Goal: Check status: Check status

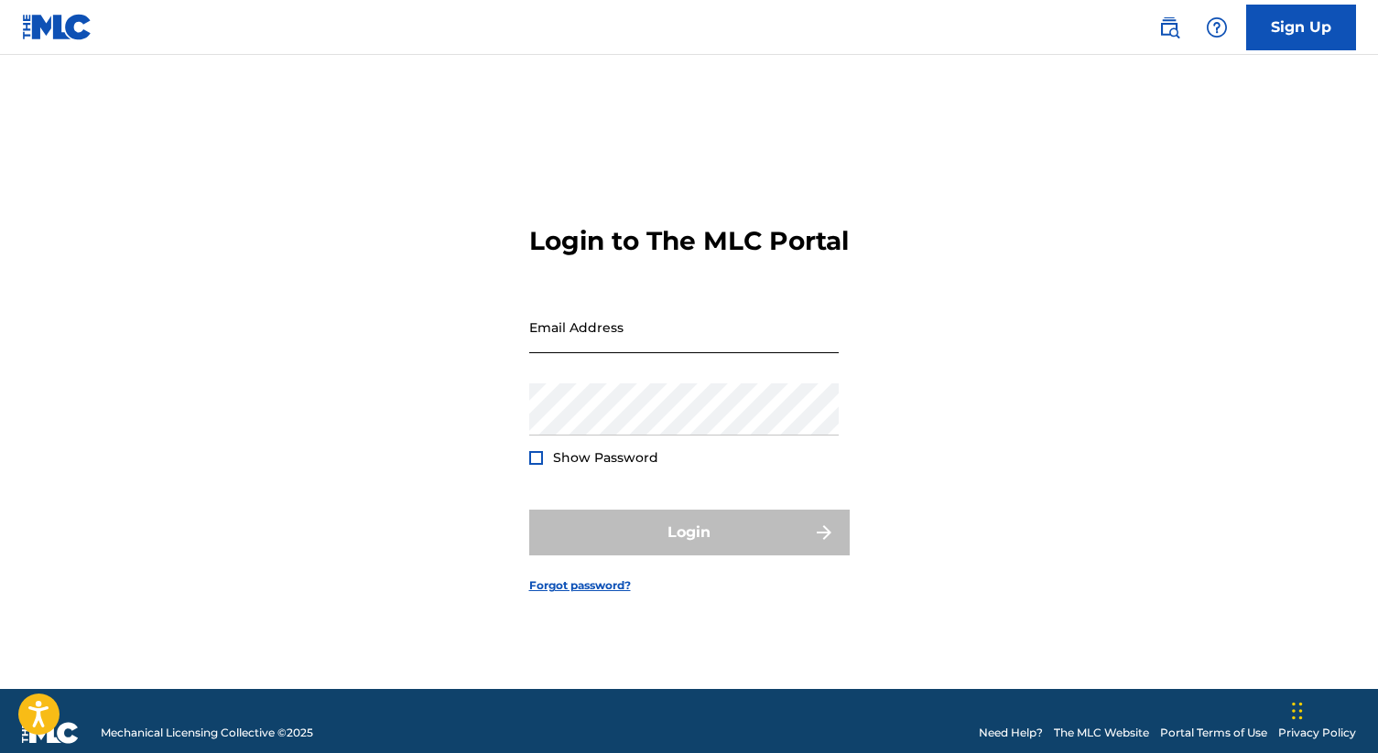
click at [729, 353] on input "Email Address" at bounding box center [683, 327] width 309 height 52
type input "[PERSON_NAME][EMAIL_ADDRESS][DOMAIN_NAME]"
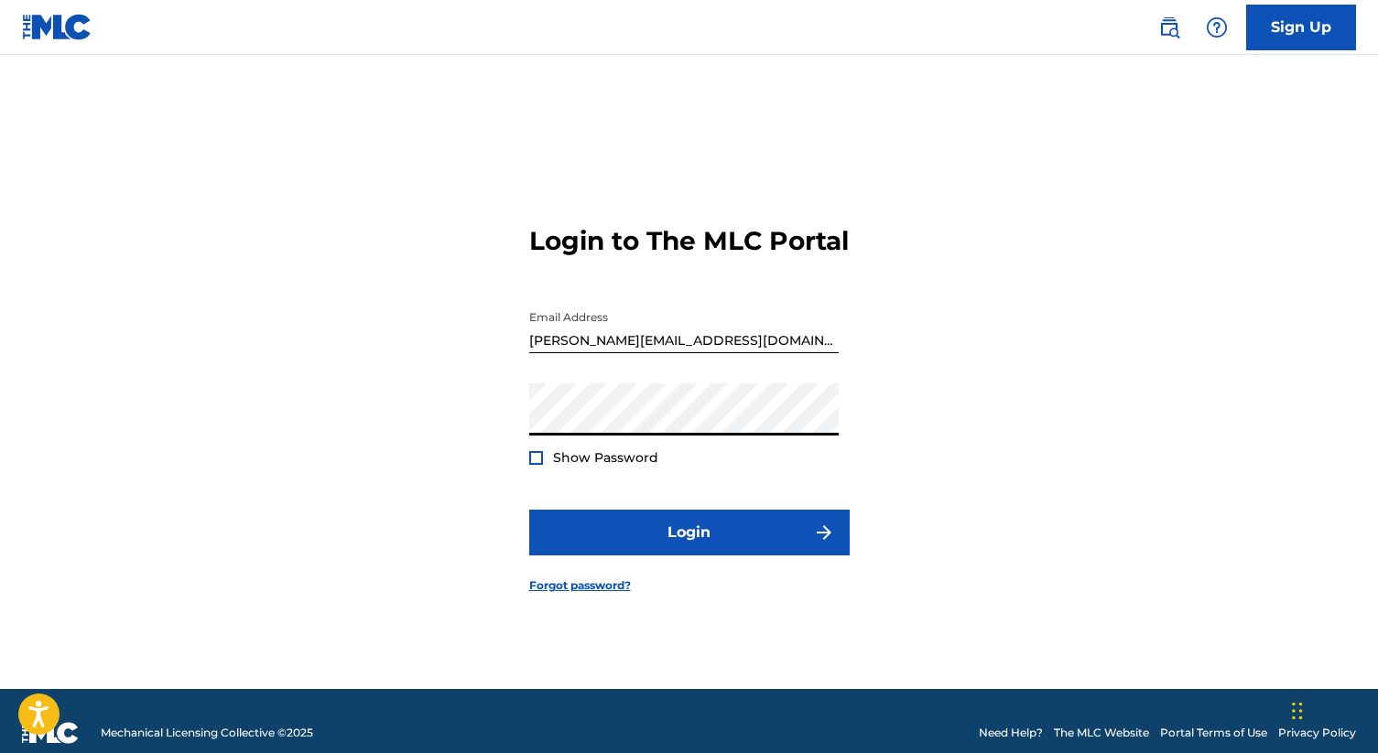
click at [532, 465] on div at bounding box center [536, 458] width 14 height 14
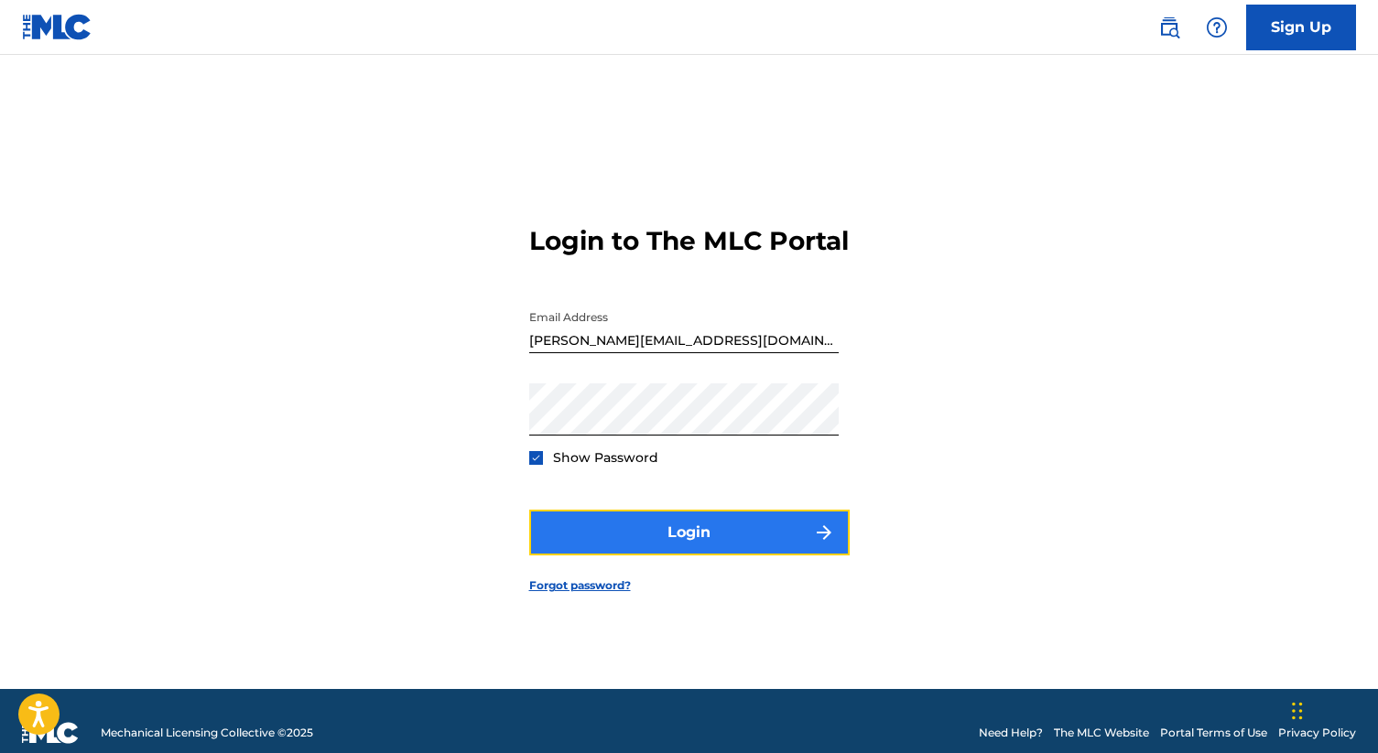
click at [713, 555] on button "Login" at bounding box center [689, 533] width 320 height 46
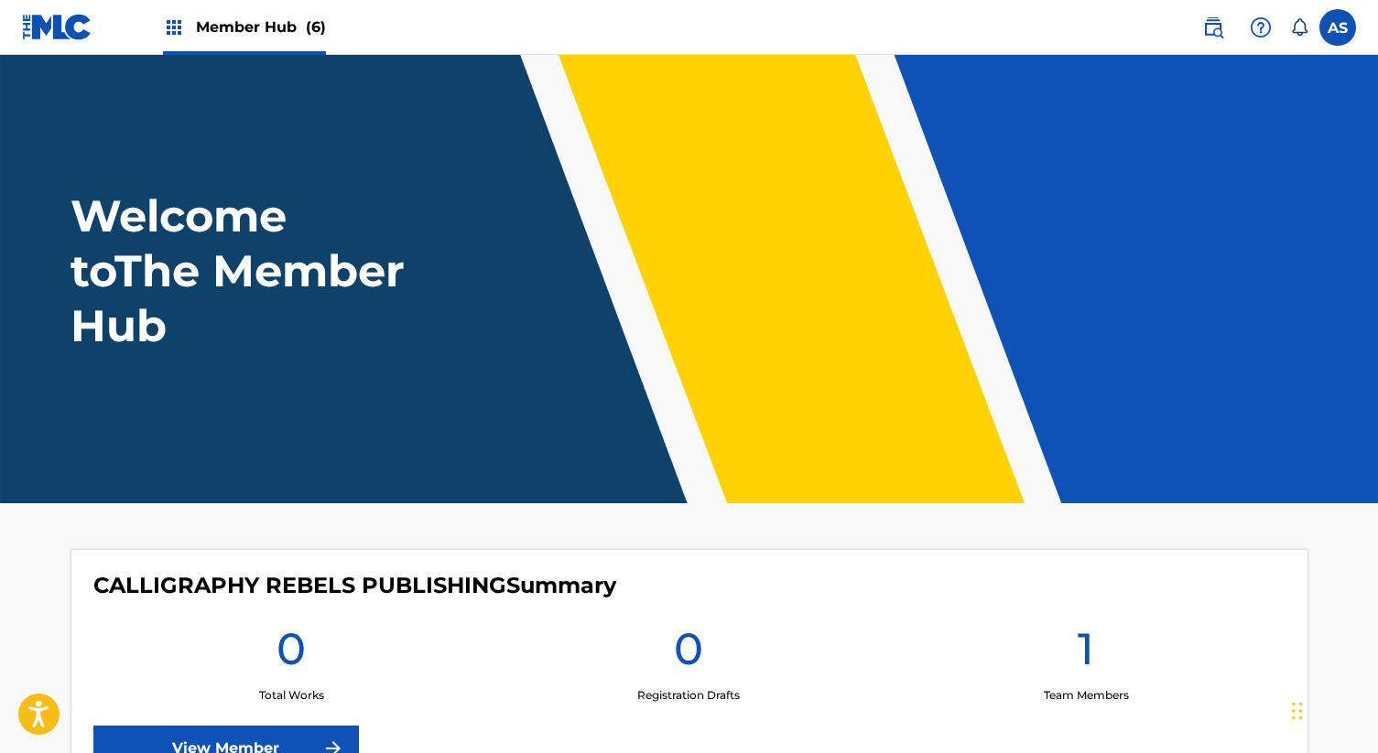
click at [283, 36] on span "Member Hub (6)" at bounding box center [261, 26] width 130 height 21
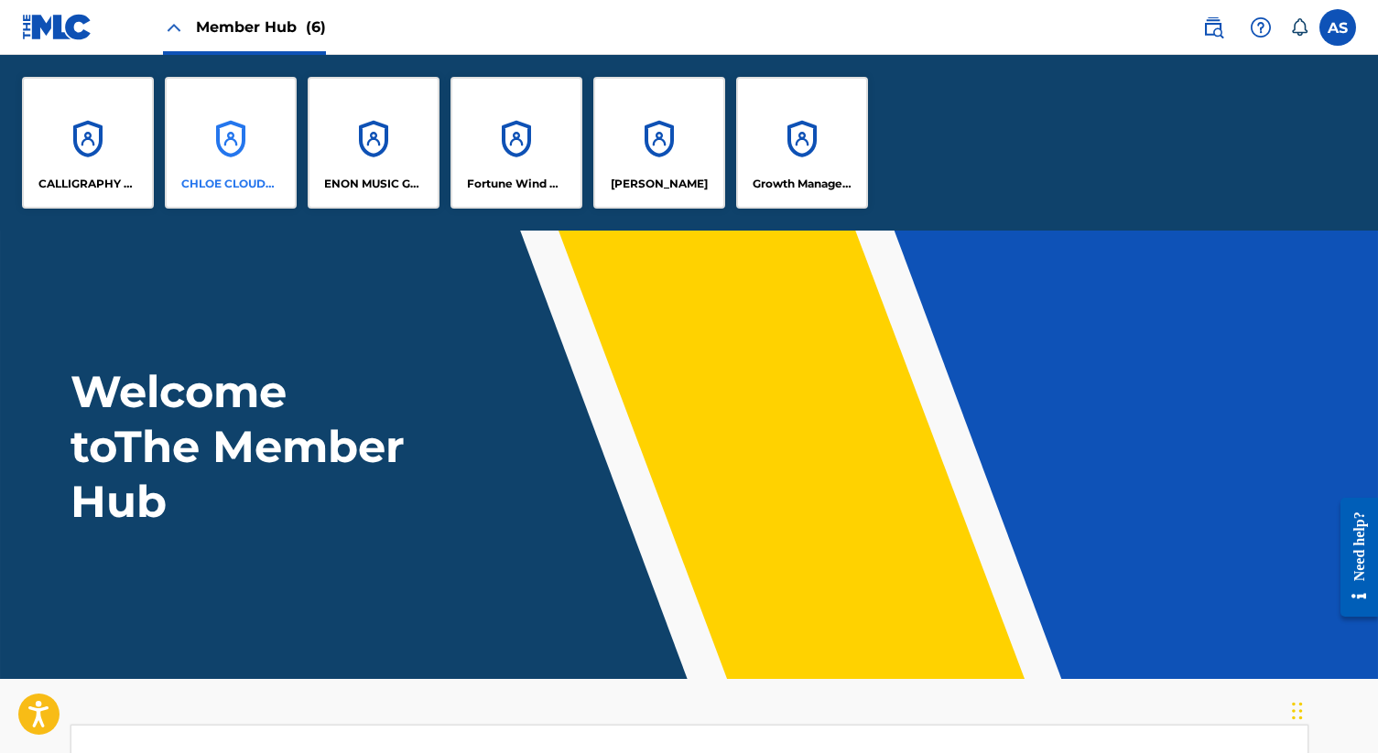
click at [233, 150] on div "CHLOE CLOUDS SONGS PUBLISHING" at bounding box center [231, 143] width 132 height 132
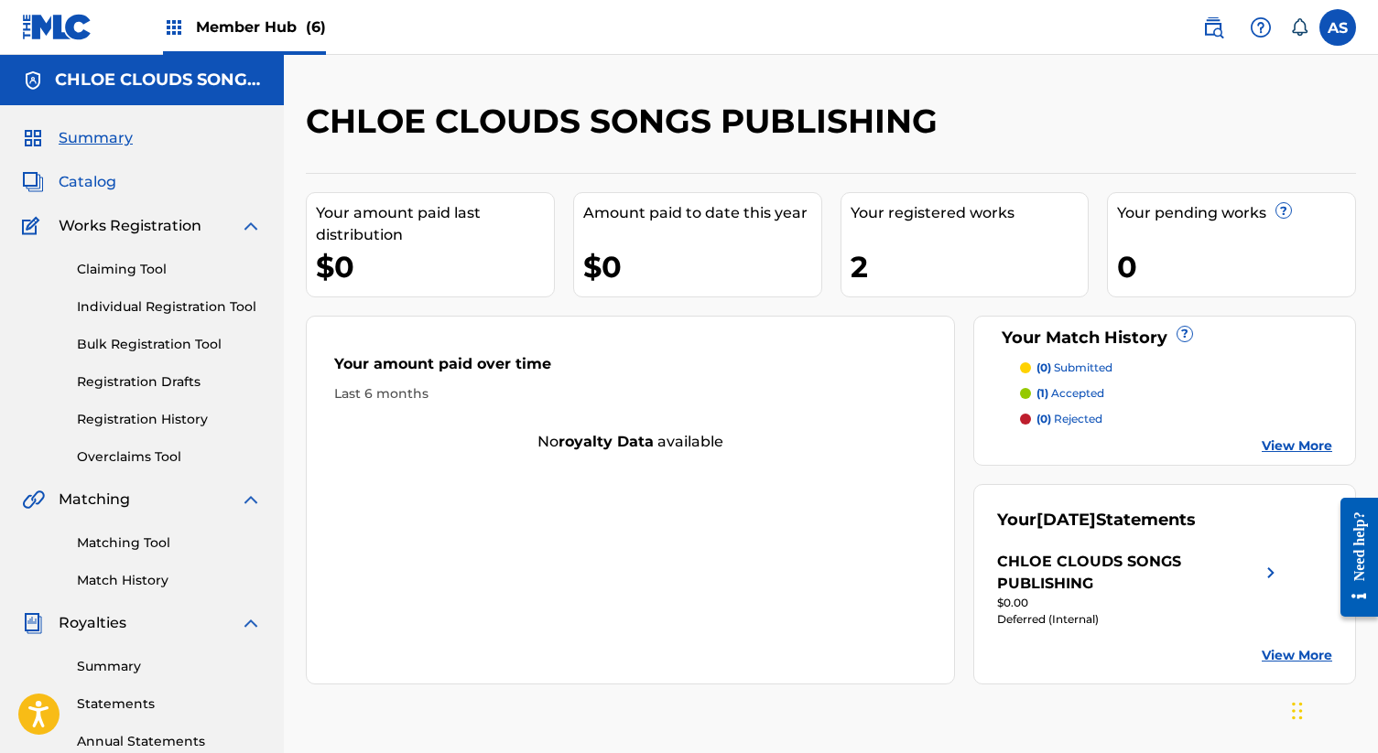
click at [106, 177] on span "Catalog" at bounding box center [88, 182] width 58 height 22
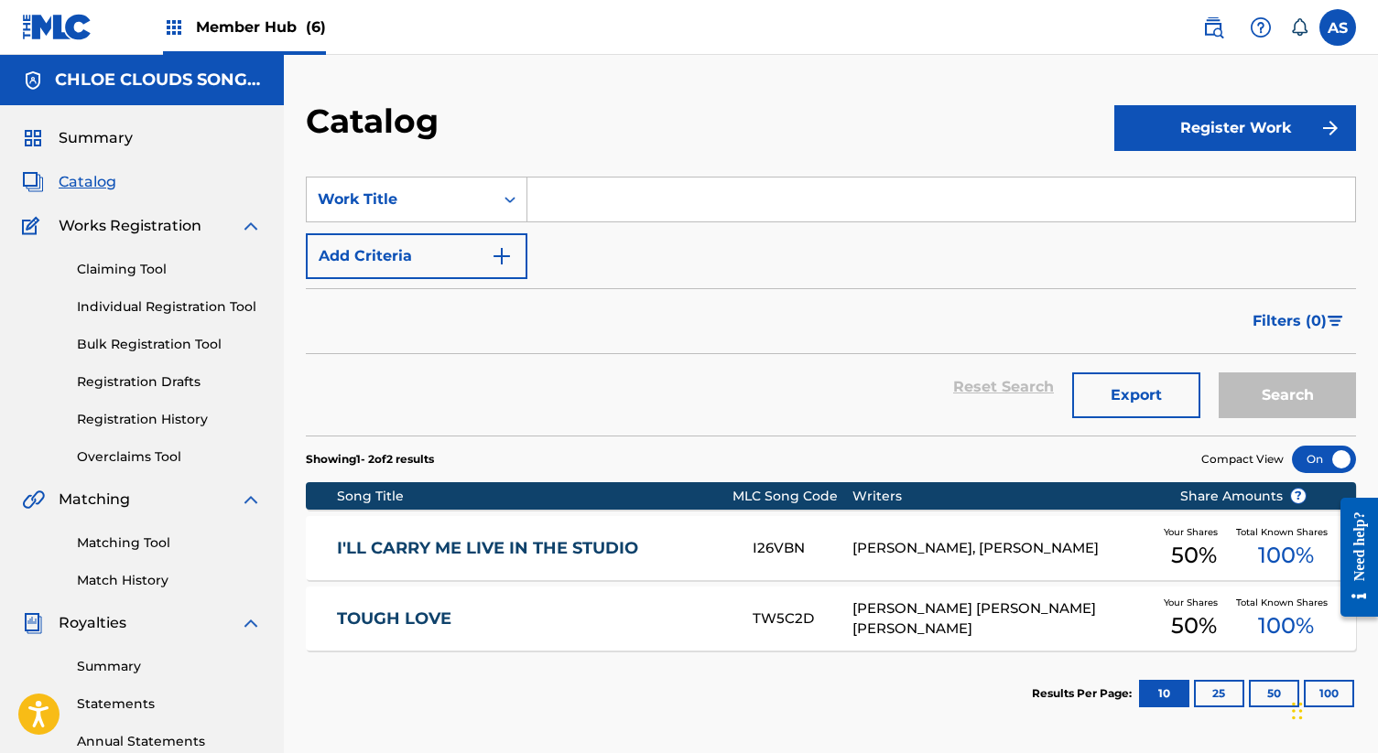
click at [625, 209] on input "Search Form" at bounding box center [941, 200] width 828 height 44
type input "let me be"
click at [1219, 373] on button "Search" at bounding box center [1287, 396] width 137 height 46
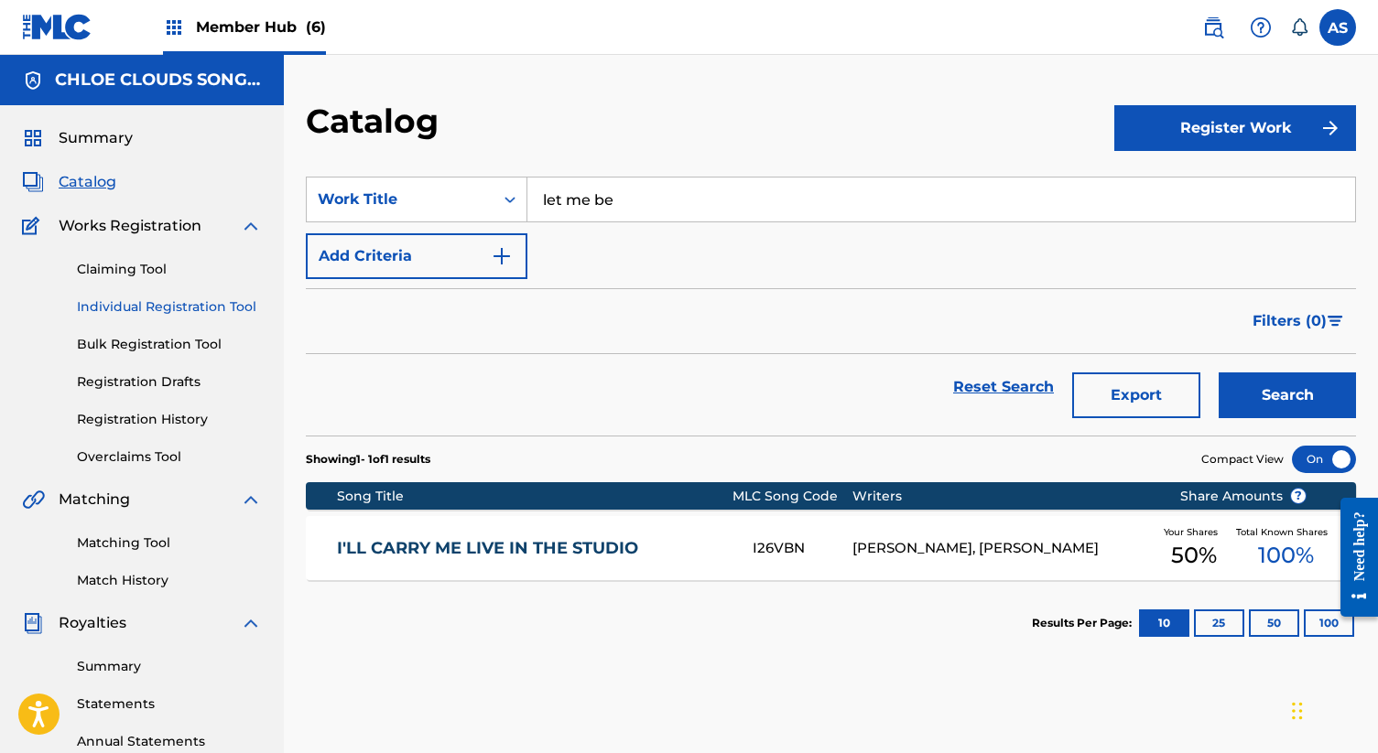
scroll to position [1, 0]
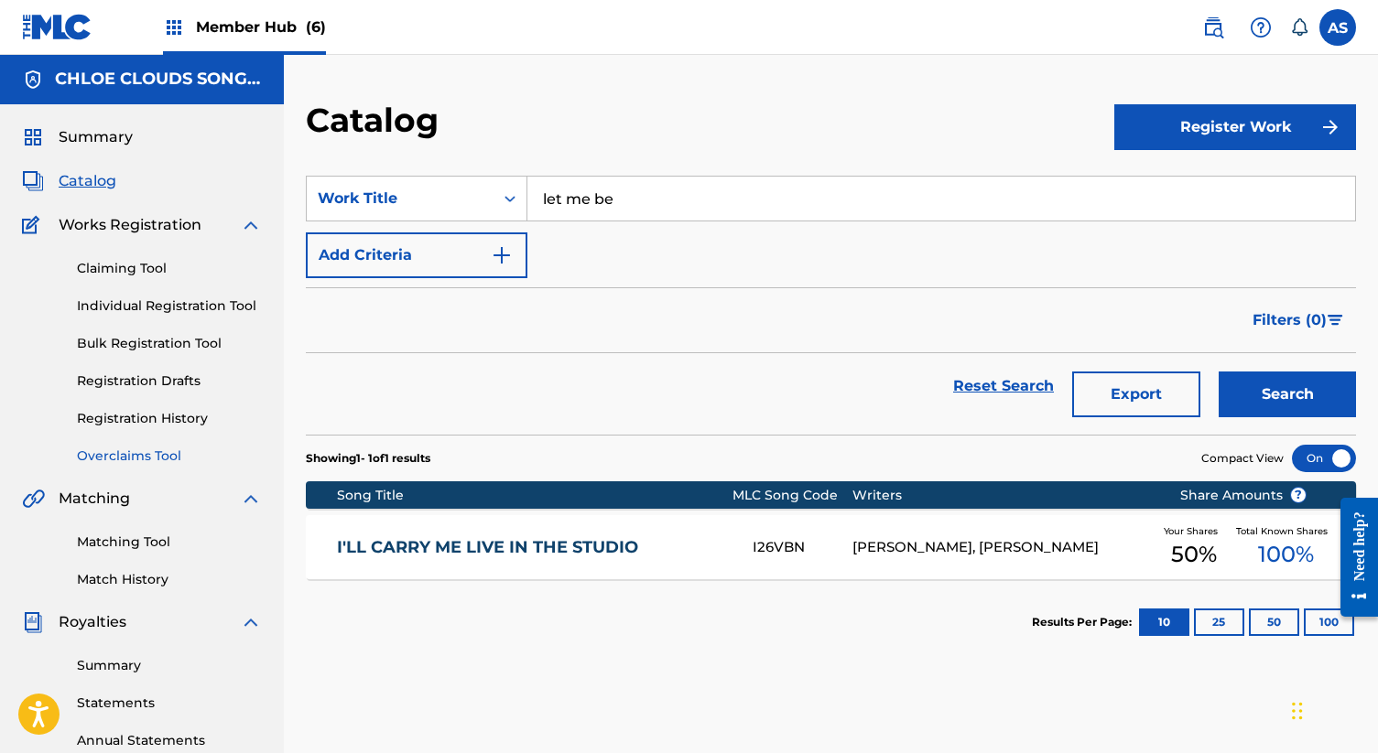
click at [119, 456] on link "Overclaims Tool" at bounding box center [169, 456] width 185 height 19
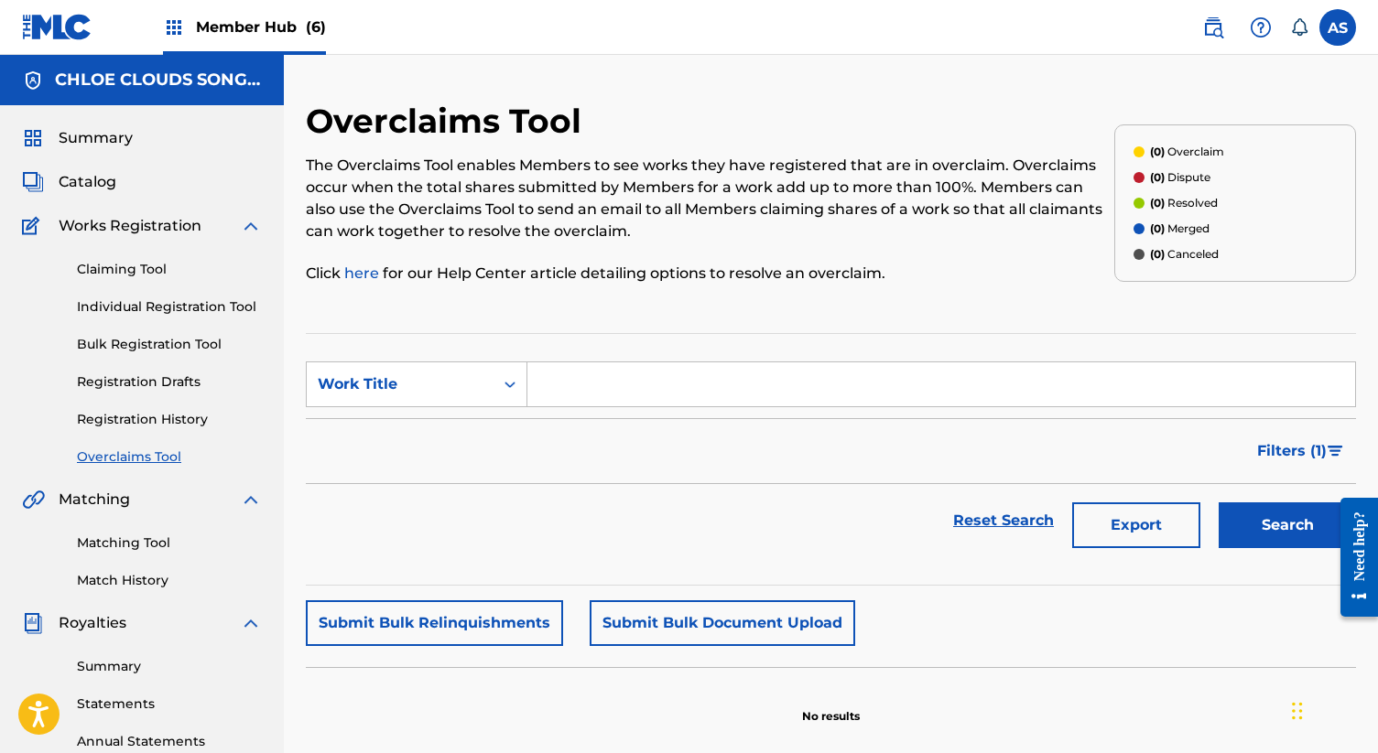
click at [683, 393] on input "Search Form" at bounding box center [941, 385] width 828 height 44
type input "let me be"
click at [1219, 503] on button "Search" at bounding box center [1287, 526] width 137 height 46
drag, startPoint x: 501, startPoint y: 380, endPoint x: 395, endPoint y: 362, distance: 107.8
click at [395, 362] on div "SearchWithCriteria76c63bd9-5bac-40df-9b62-b2b8c02cbbf1 Work Title let me be" at bounding box center [831, 385] width 1050 height 46
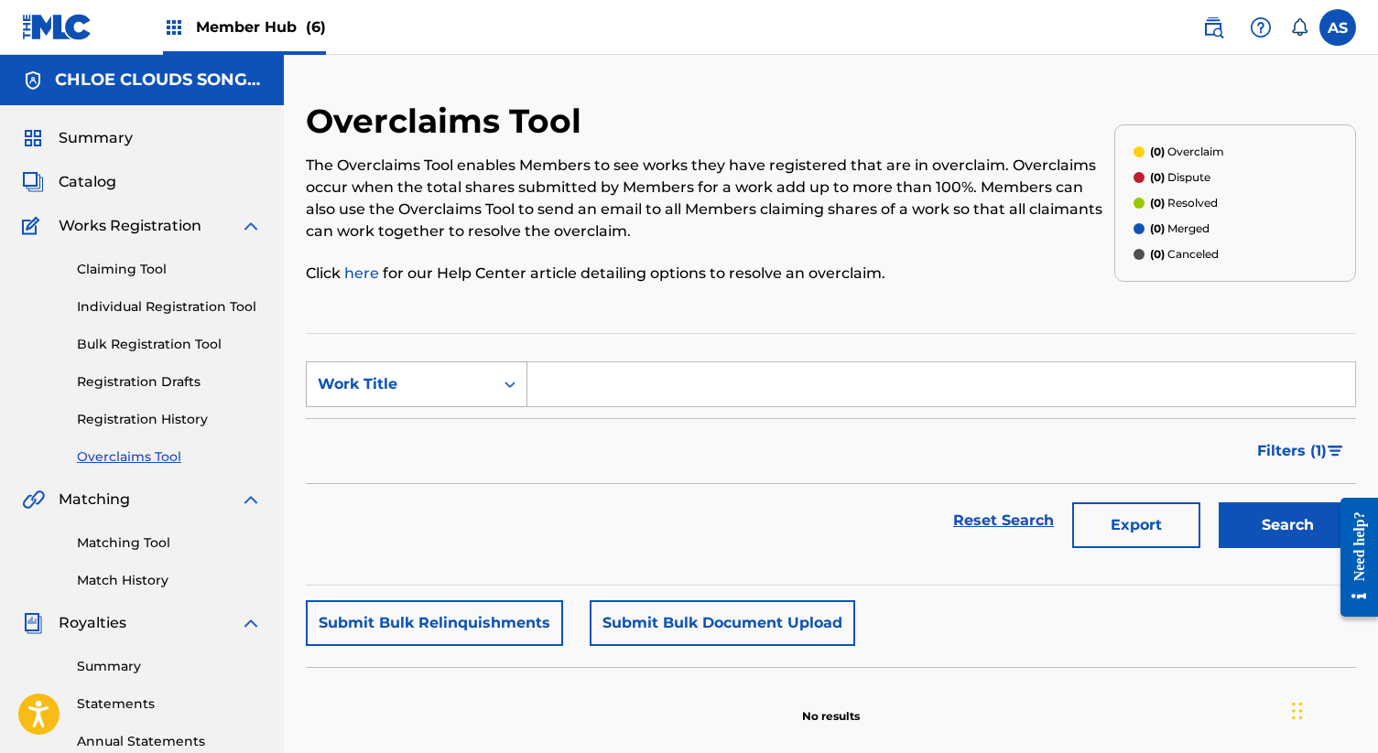
click at [1219, 503] on button "Search" at bounding box center [1287, 526] width 137 height 46
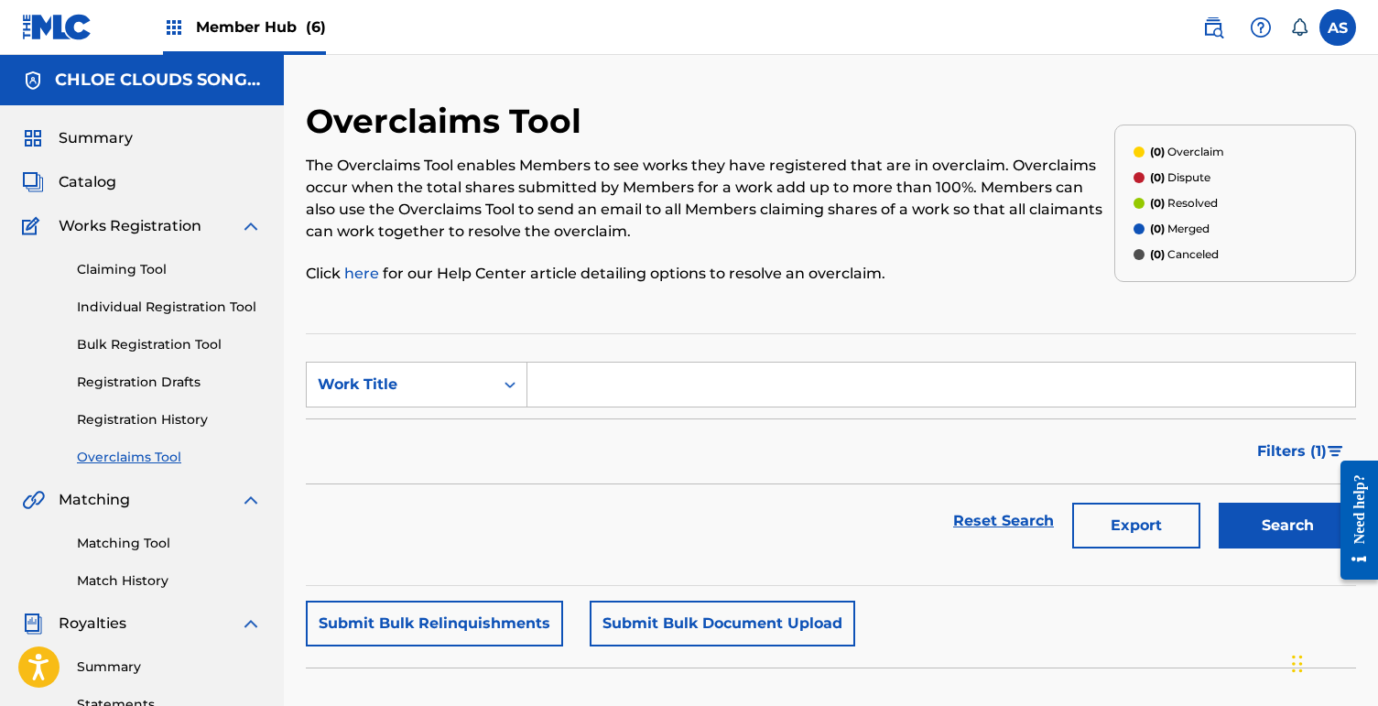
click at [261, 25] on span "Member Hub (6)" at bounding box center [261, 26] width 130 height 21
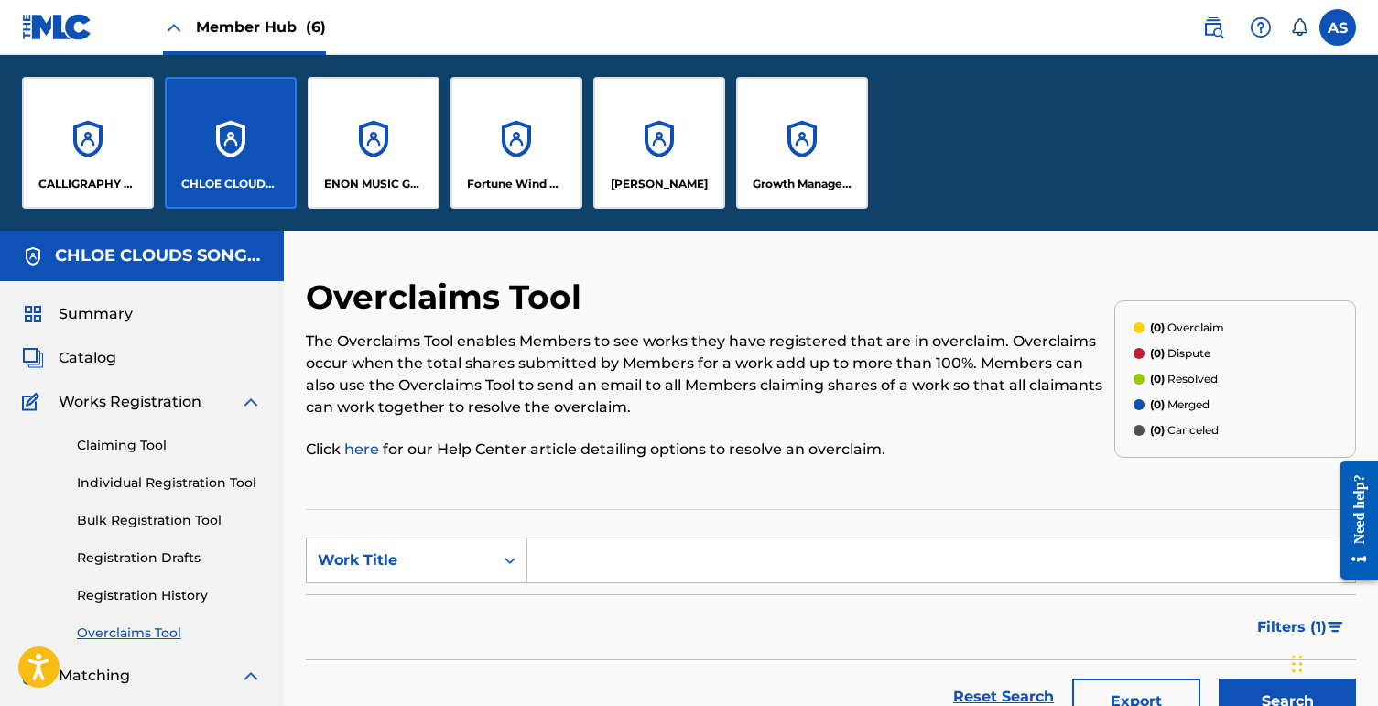
click at [93, 305] on span "Summary" at bounding box center [96, 314] width 74 height 22
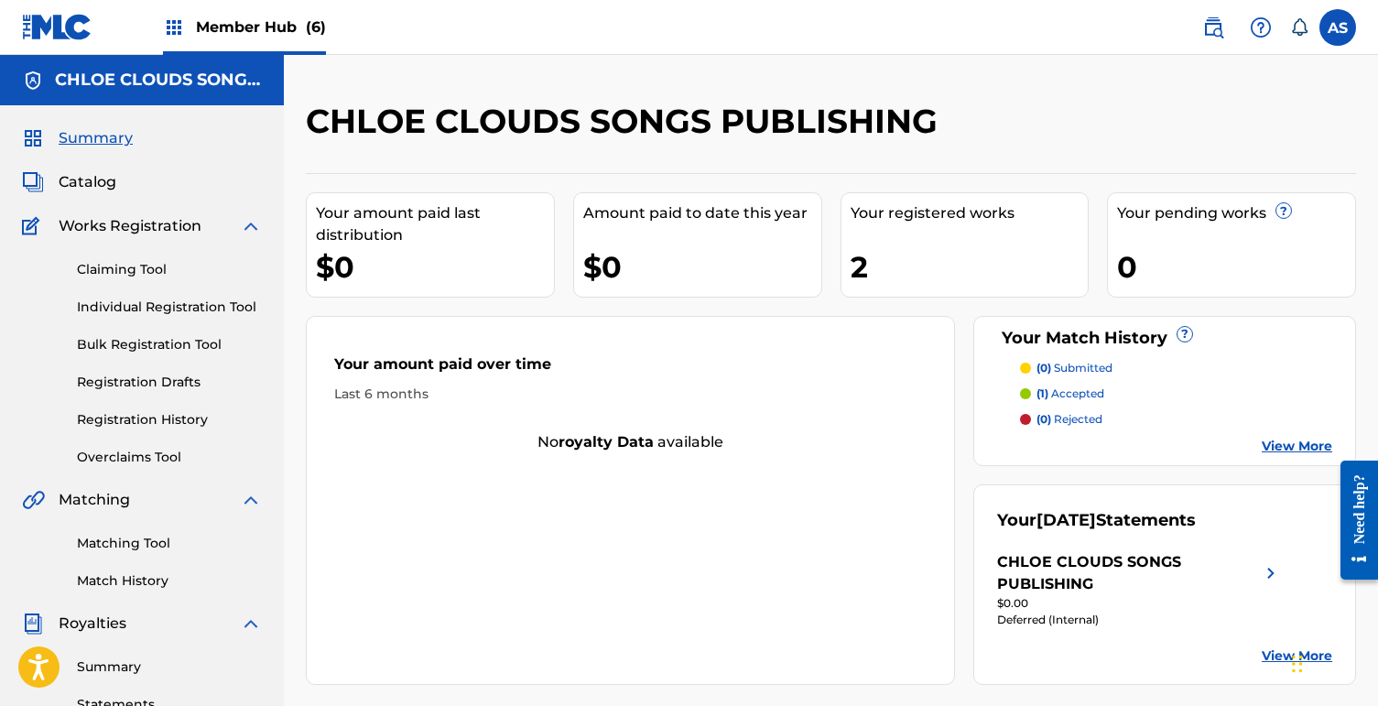
click at [905, 274] on div "2" at bounding box center [970, 266] width 238 height 41
click at [102, 186] on span "Catalog" at bounding box center [88, 182] width 58 height 22
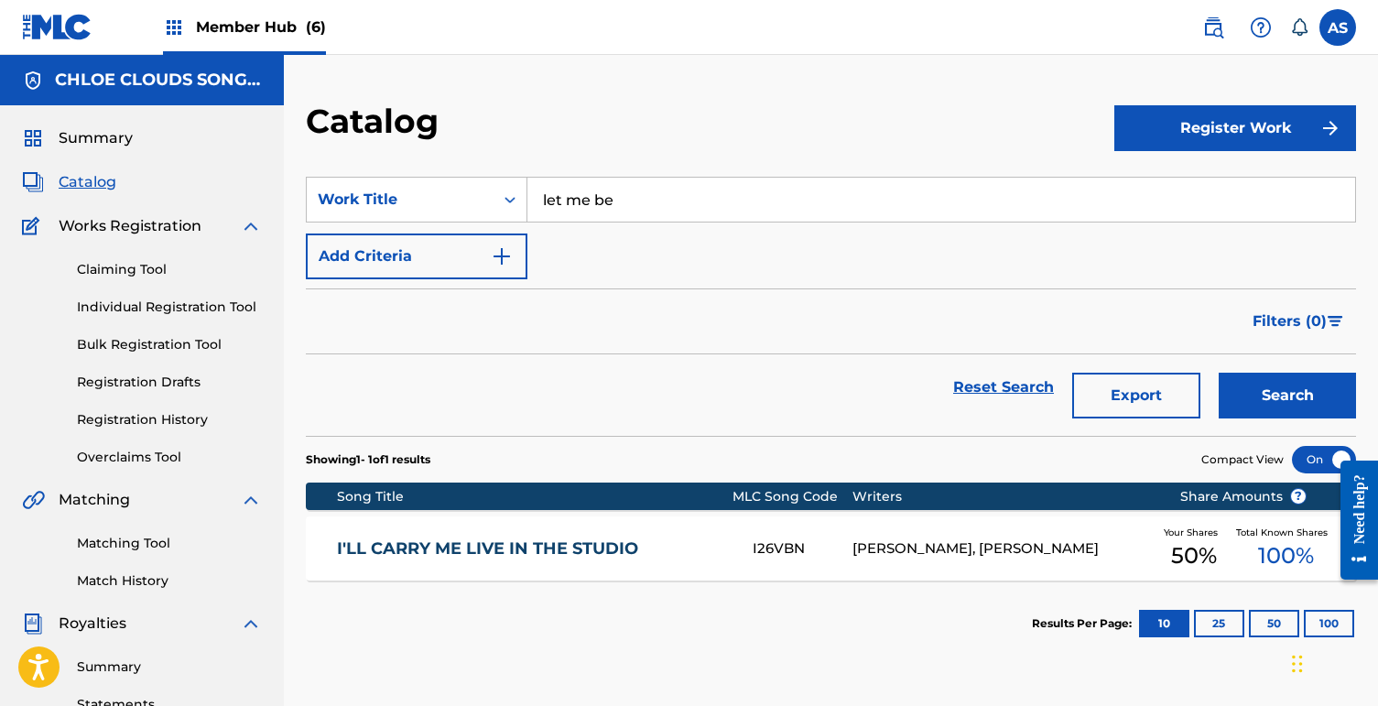
scroll to position [3, 0]
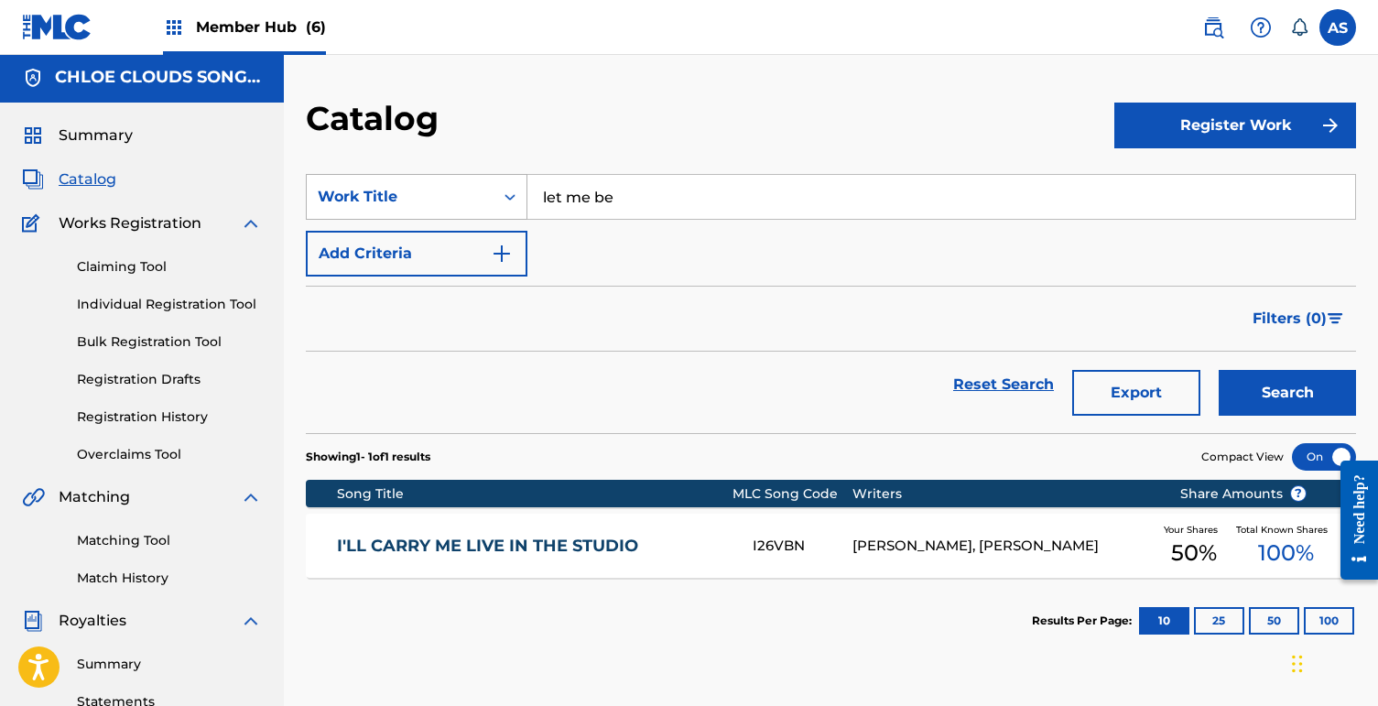
drag, startPoint x: 634, startPoint y: 196, endPoint x: 442, endPoint y: 180, distance: 192.0
click at [442, 180] on div "SearchWithCriteria5185513f-174b-4184-aa6c-ba640a6f2017 Work Title let me be" at bounding box center [831, 197] width 1050 height 46
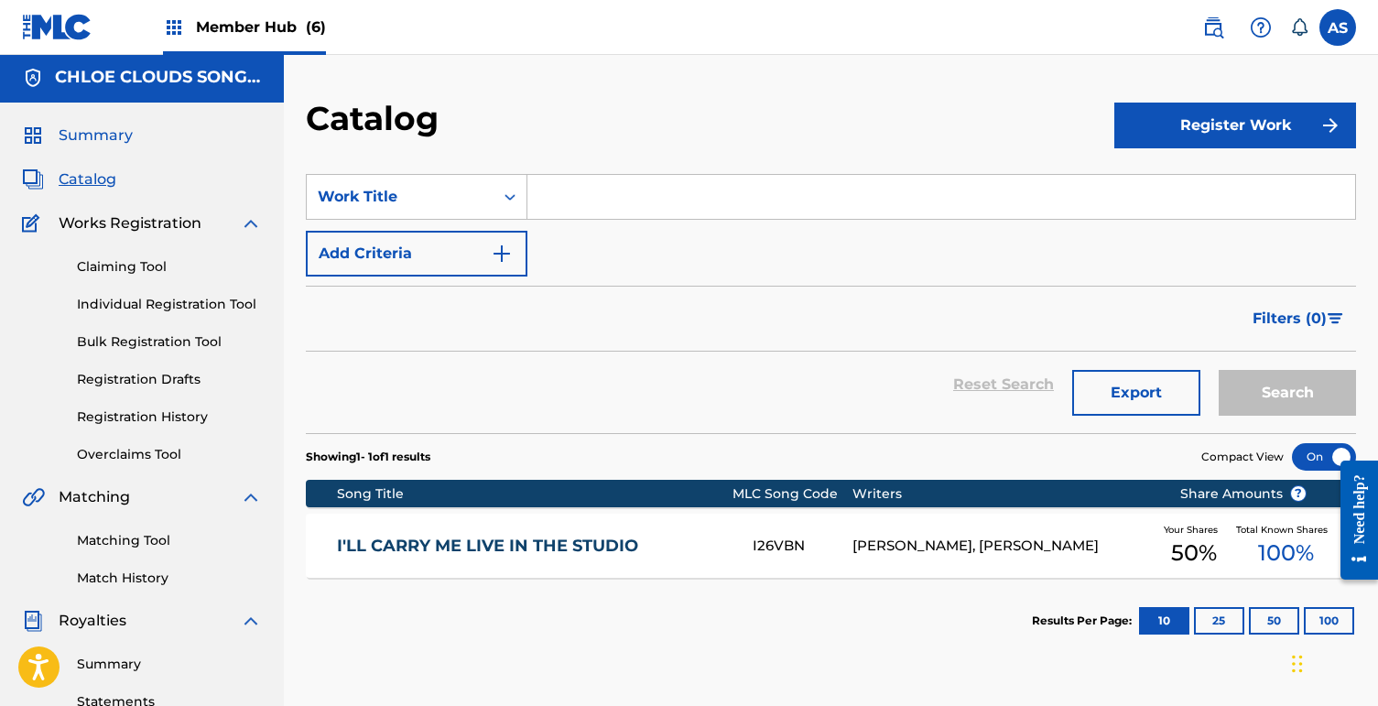
drag, startPoint x: 100, startPoint y: 135, endPoint x: 94, endPoint y: 167, distance: 32.5
click at [99, 135] on span "Summary" at bounding box center [96, 136] width 74 height 22
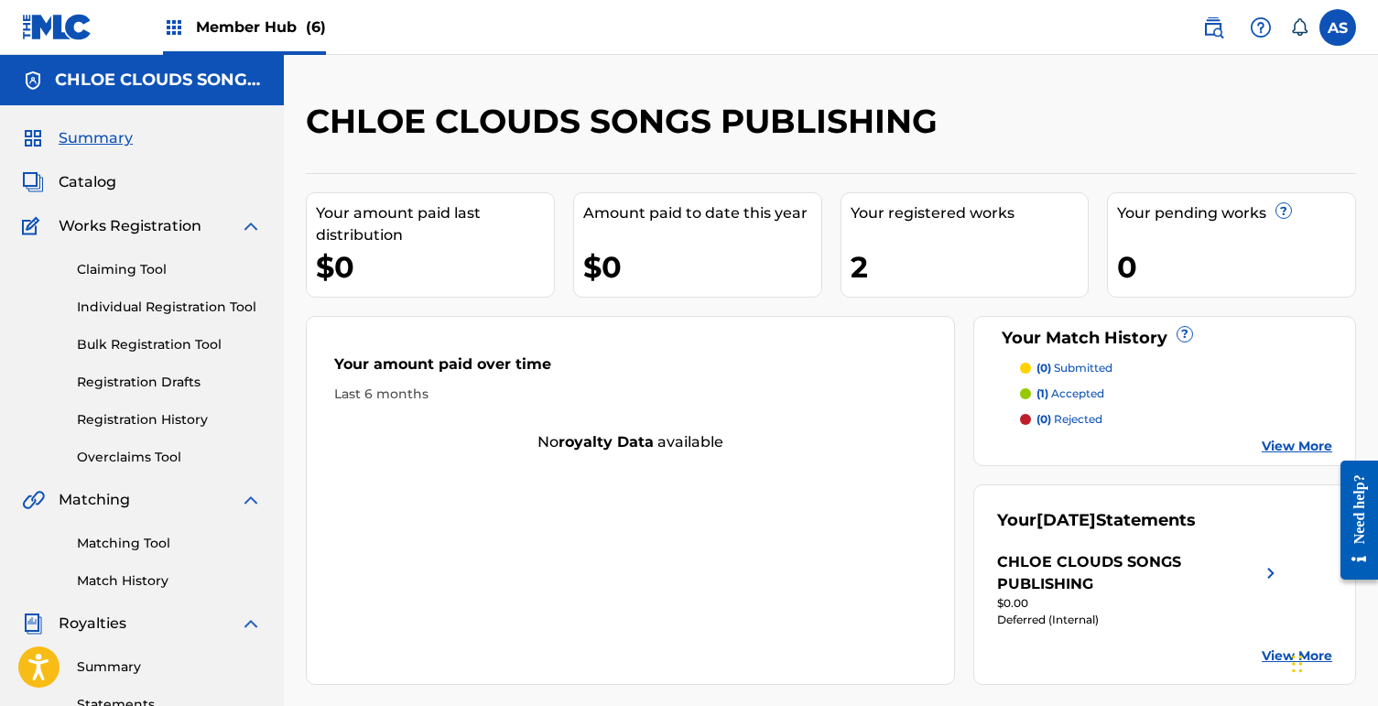
click at [1004, 257] on div "2" at bounding box center [970, 266] width 238 height 41
click at [962, 223] on div "Your registered works" at bounding box center [970, 213] width 238 height 22
click at [1269, 446] on link "View More" at bounding box center [1297, 446] width 70 height 19
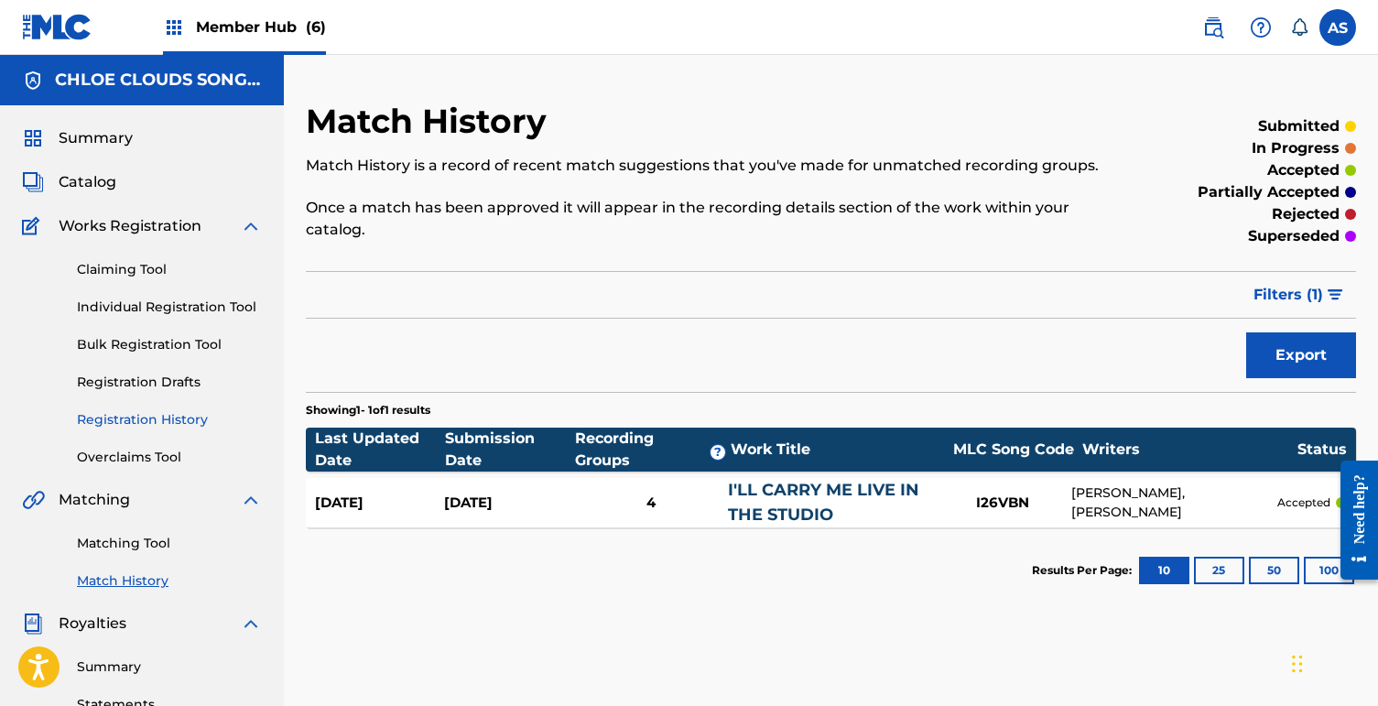
click at [149, 427] on link "Registration History" at bounding box center [169, 419] width 185 height 19
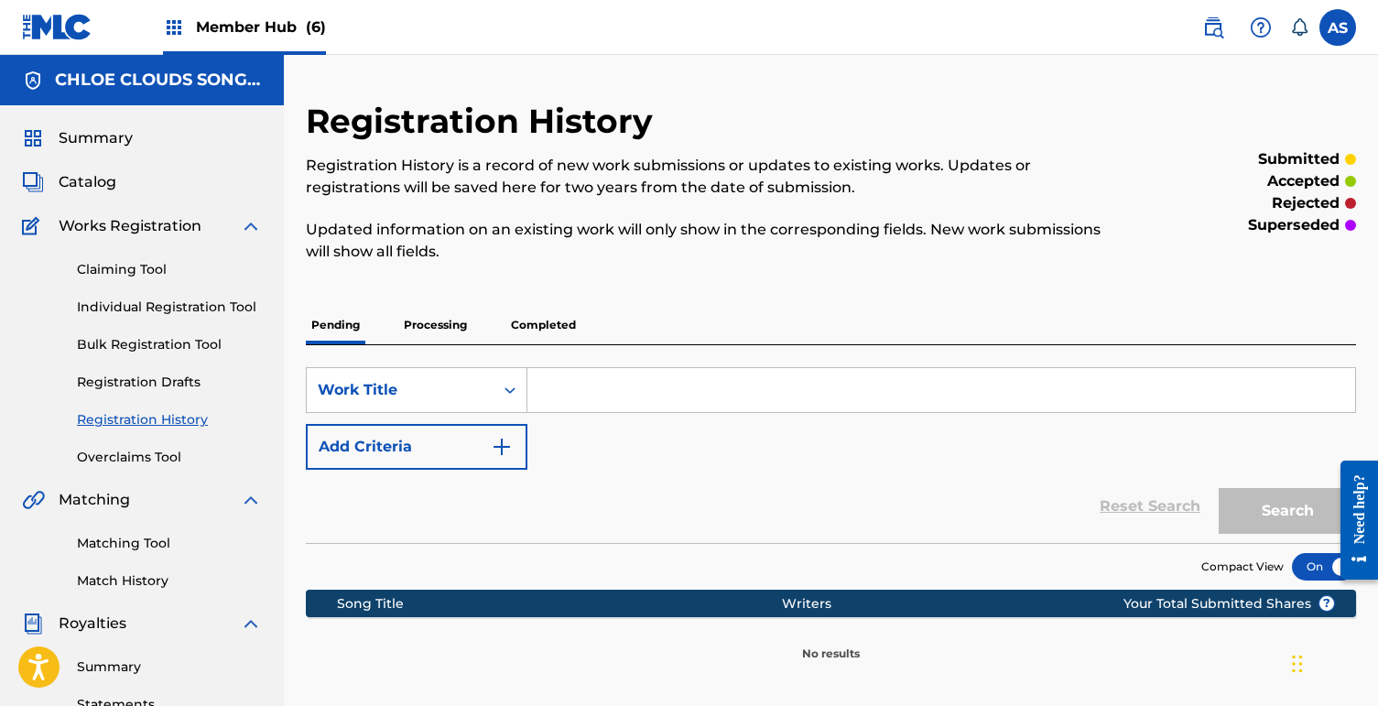
click at [440, 327] on p "Processing" at bounding box center [435, 325] width 74 height 38
click at [504, 322] on div "Pending Processing Completed" at bounding box center [831, 325] width 1050 height 38
click at [540, 331] on p "Completed" at bounding box center [543, 325] width 76 height 38
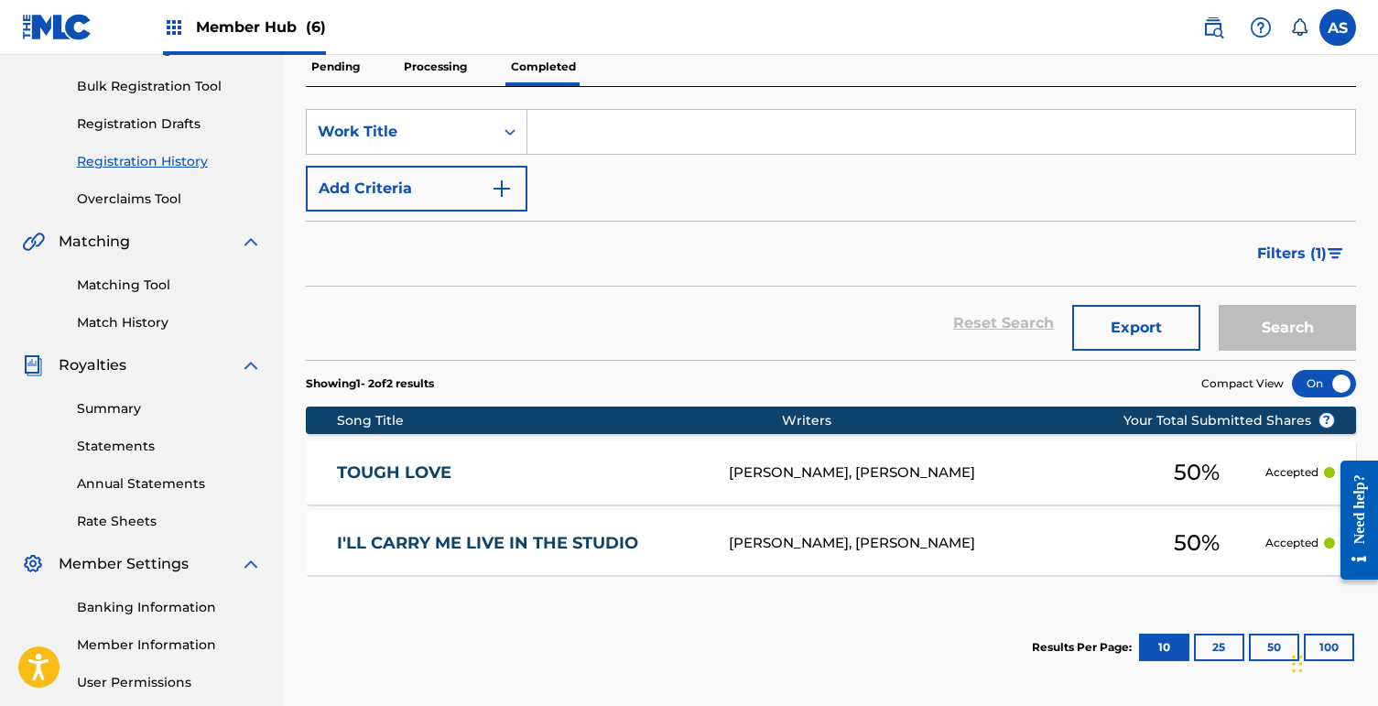
scroll to position [243, 0]
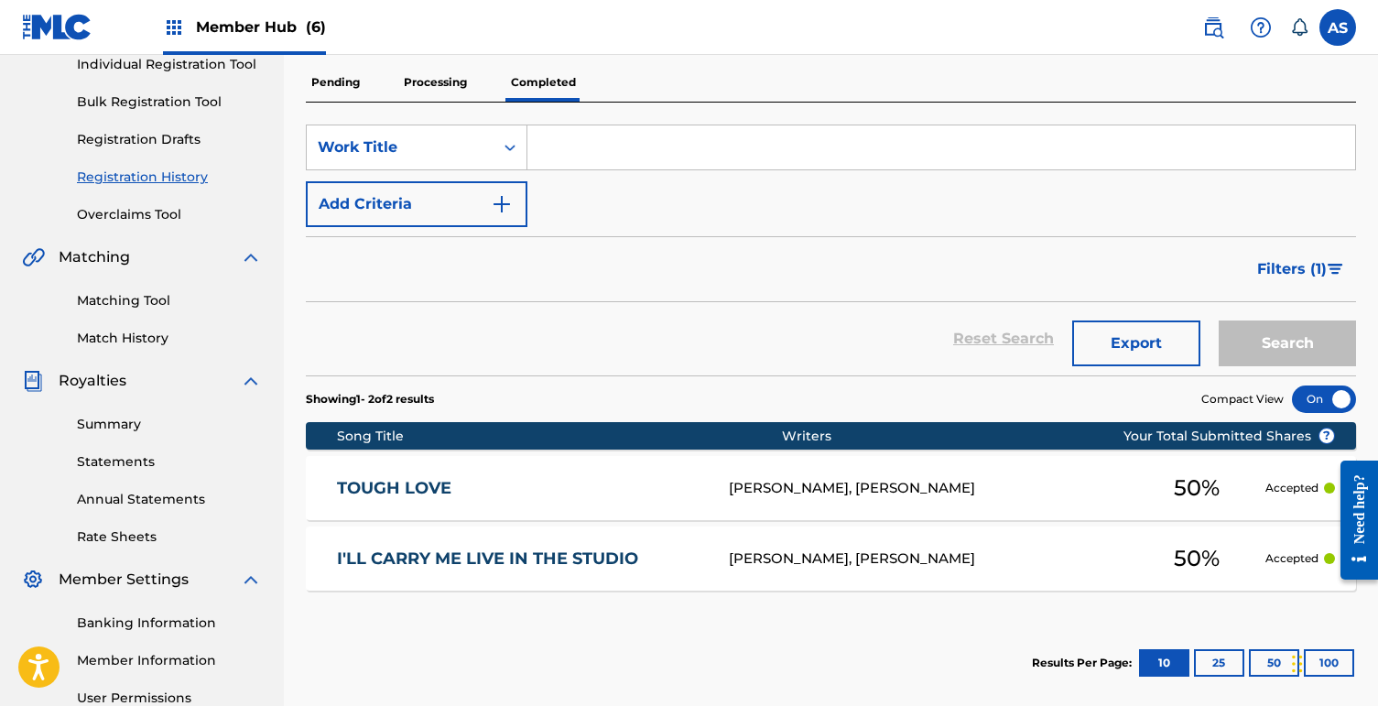
click at [445, 75] on p "Processing" at bounding box center [435, 82] width 74 height 38
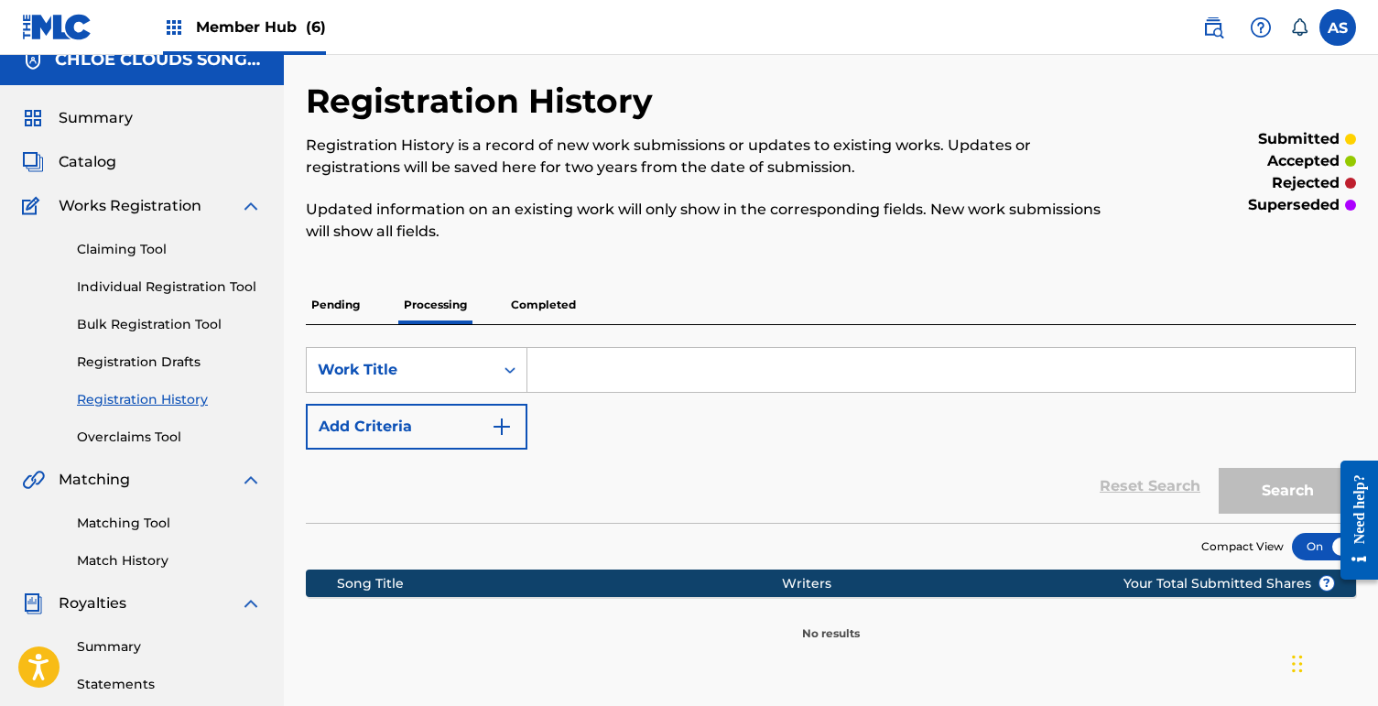
scroll to position [9, 0]
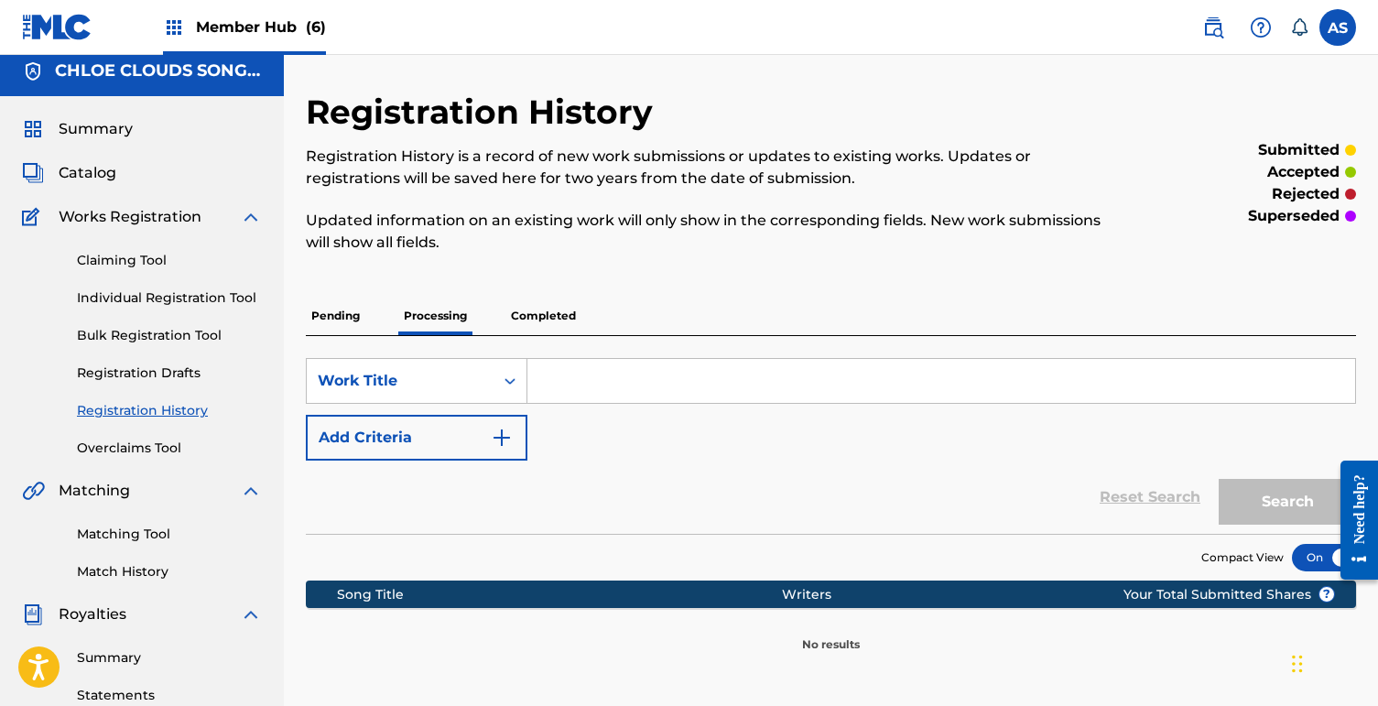
click at [310, 313] on p "Pending" at bounding box center [336, 316] width 60 height 38
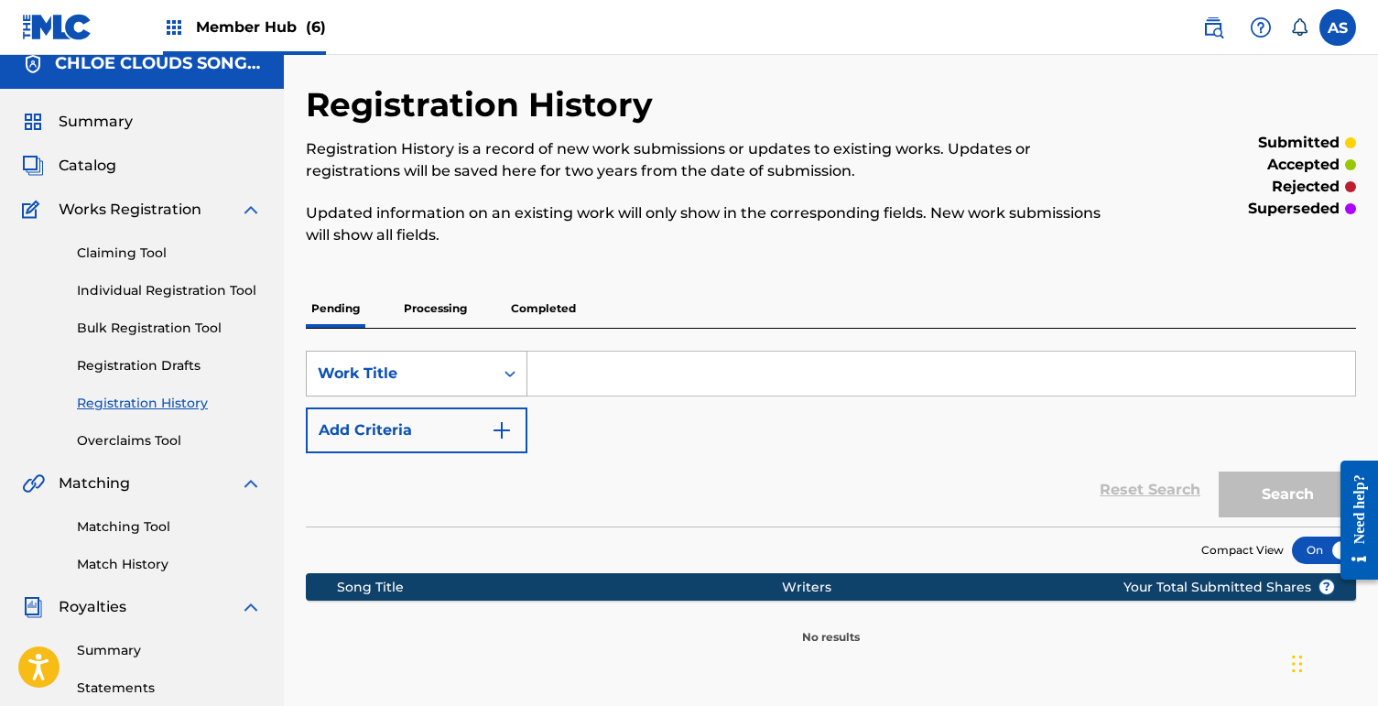
scroll to position [18, 0]
